Goal: Task Accomplishment & Management: Use online tool/utility

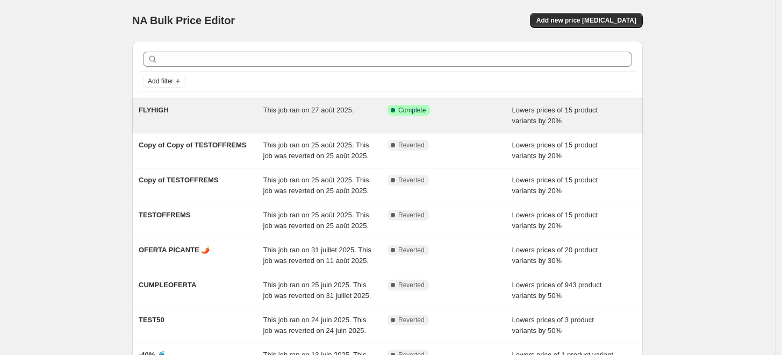
click at [327, 124] on div "This job ran on 27 août 2025." at bounding box center [325, 116] width 125 height 22
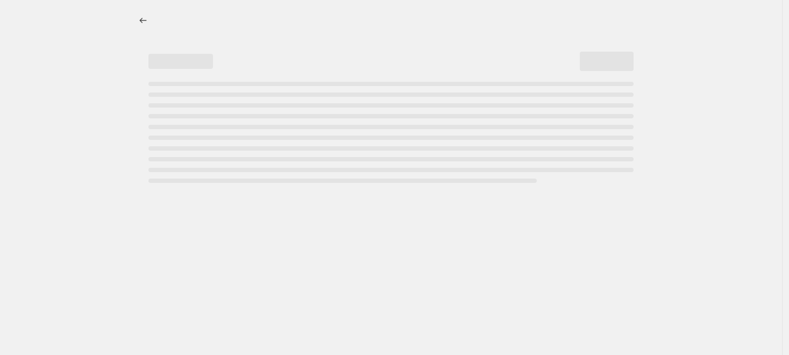
select select "percentage"
select select "no_change"
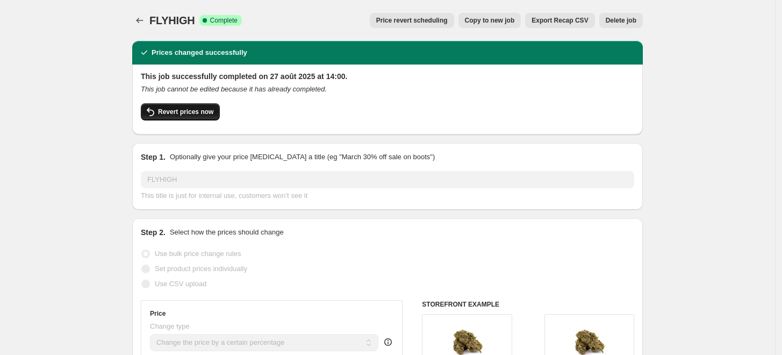
click at [211, 113] on span "Revert prices now" at bounding box center [185, 112] width 55 height 9
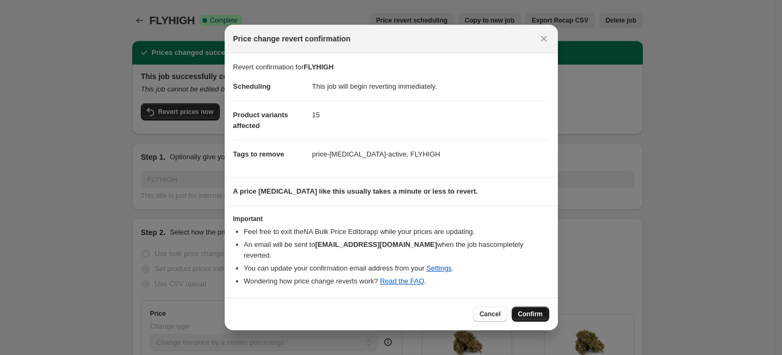
click at [533, 310] on span "Confirm" at bounding box center [530, 314] width 25 height 9
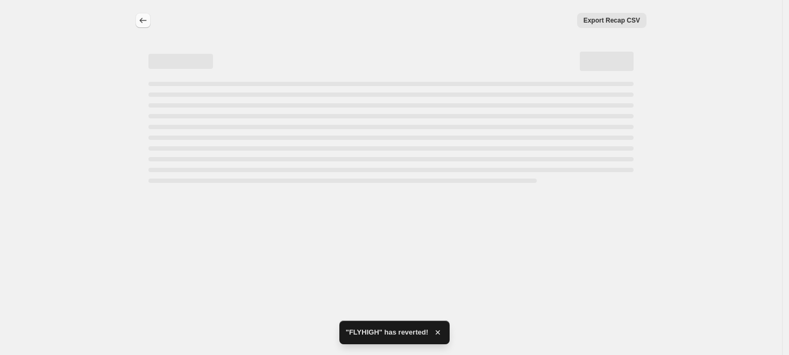
select select "percentage"
select select "no_change"
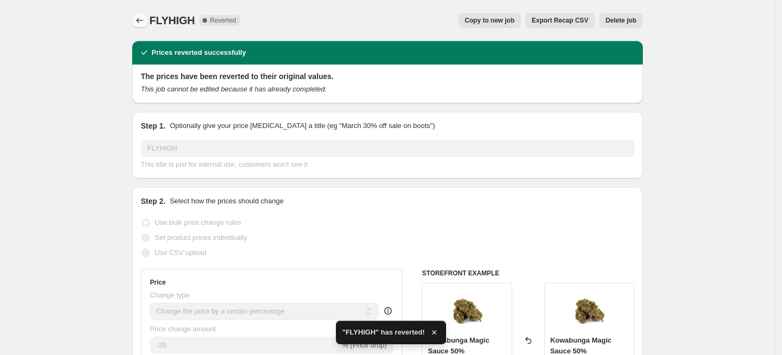
click at [145, 22] on icon "Price change jobs" at bounding box center [139, 20] width 11 height 11
